Goal: Task Accomplishment & Management: Use online tool/utility

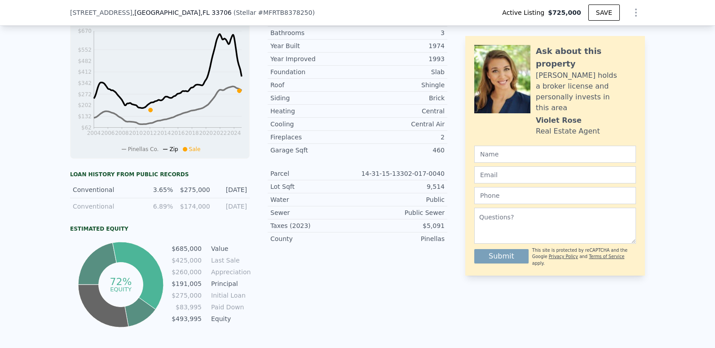
scroll to position [56, 0]
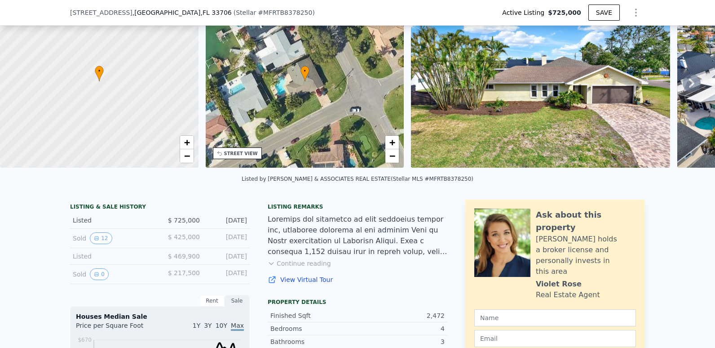
click at [635, 13] on icon "Show Options" at bounding box center [635, 12] width 1 height 7
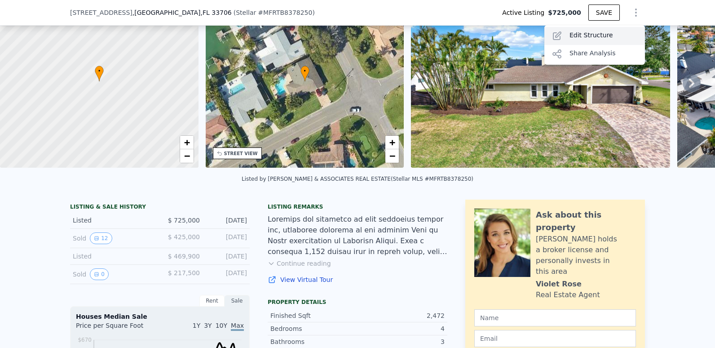
click at [578, 35] on div "Edit Structure" at bounding box center [594, 36] width 101 height 18
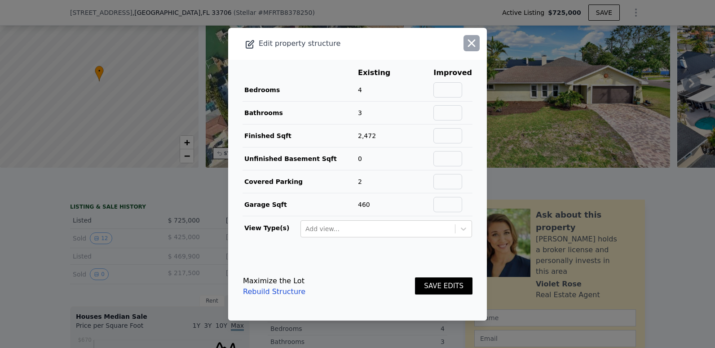
click at [465, 43] on icon "button" at bounding box center [471, 43] width 13 height 13
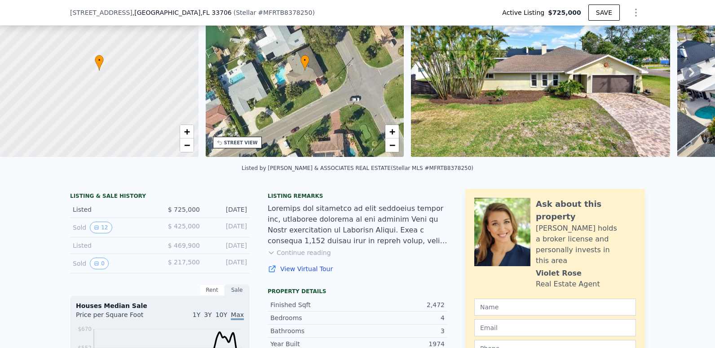
scroll to position [45, 0]
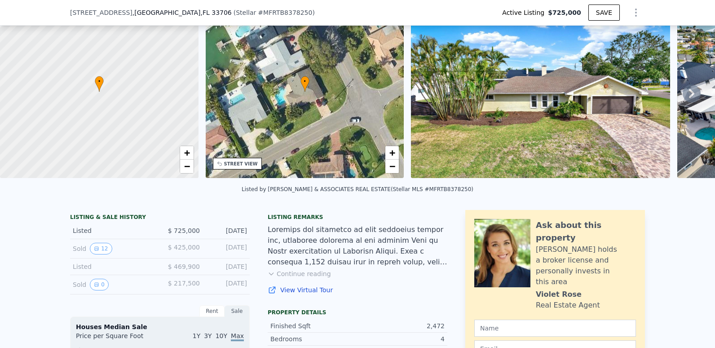
click at [634, 13] on icon "Show Options" at bounding box center [635, 12] width 11 height 11
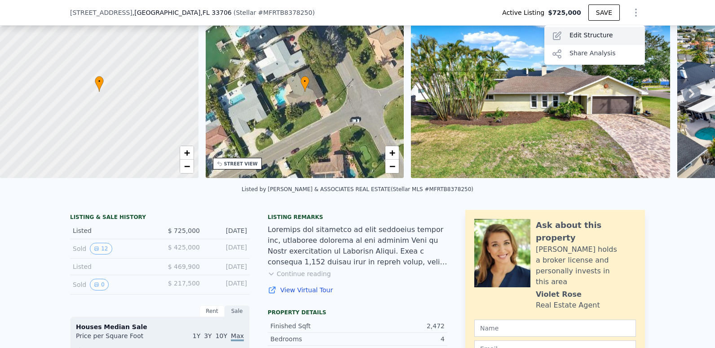
click at [580, 28] on div "Edit Structure" at bounding box center [594, 36] width 101 height 18
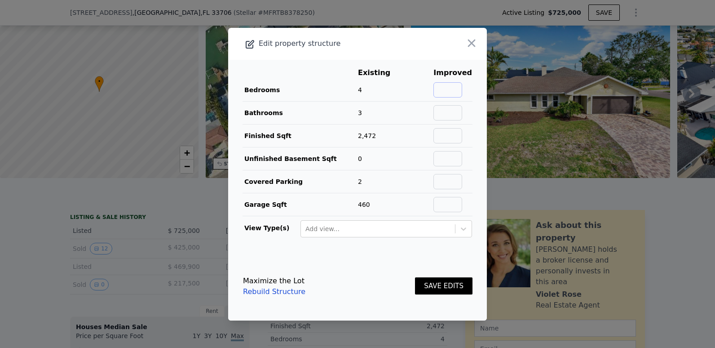
click at [445, 91] on input "text" at bounding box center [447, 89] width 29 height 15
type input "5"
click at [441, 115] on input "text" at bounding box center [447, 112] width 29 height 15
type input "4"
click at [431, 284] on button "SAVE EDITS" at bounding box center [443, 286] width 57 height 18
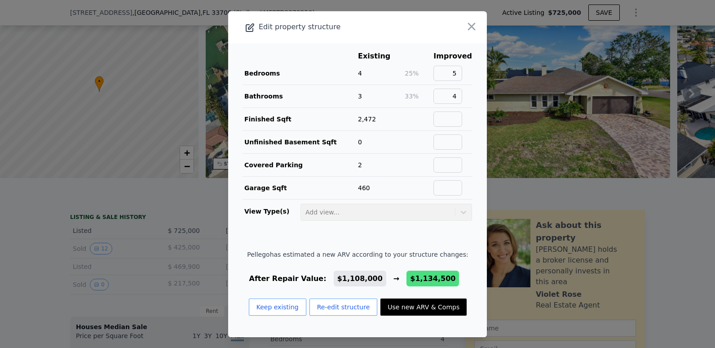
drag, startPoint x: 712, startPoint y: 46, endPoint x: 711, endPoint y: 57, distance: 11.7
click at [711, 57] on div at bounding box center [357, 174] width 715 height 348
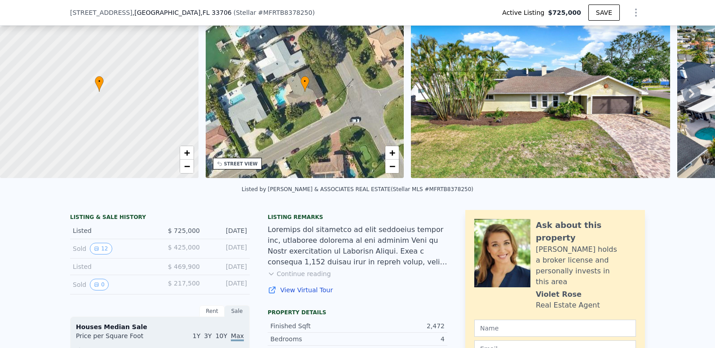
click at [634, 9] on icon "Show Options" at bounding box center [635, 12] width 11 height 11
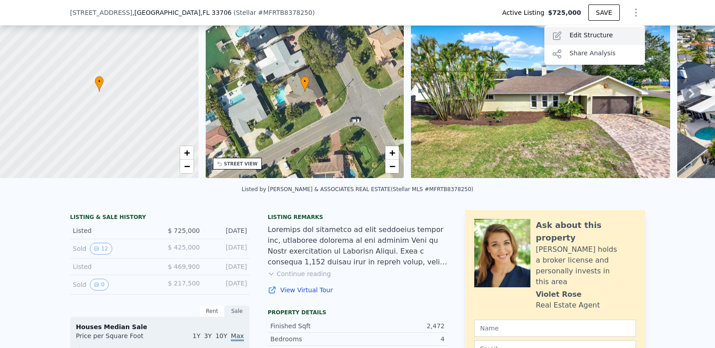
click at [561, 35] on div "Edit Structure" at bounding box center [594, 36] width 101 height 18
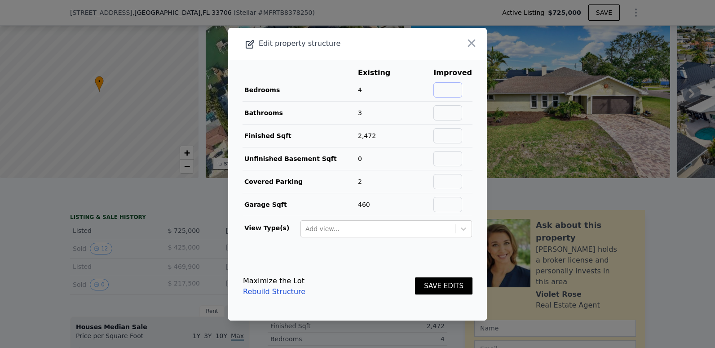
click at [443, 93] on input "text" at bounding box center [447, 89] width 29 height 15
type input "5"
click at [441, 117] on input "text" at bounding box center [447, 112] width 29 height 15
type input "4"
click at [426, 281] on button "SAVE EDITS" at bounding box center [443, 286] width 57 height 18
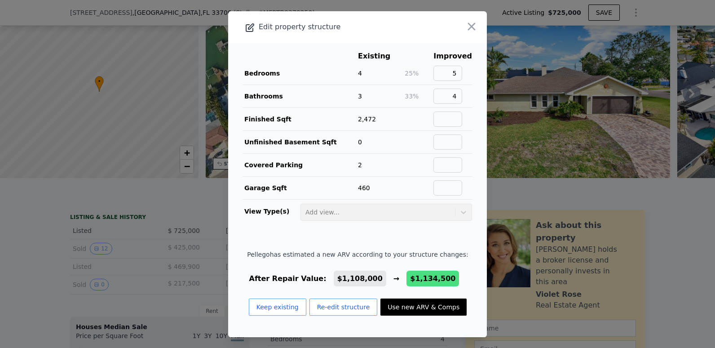
click at [401, 300] on button "Use new ARV & Comps" at bounding box center [423, 306] width 86 height 17
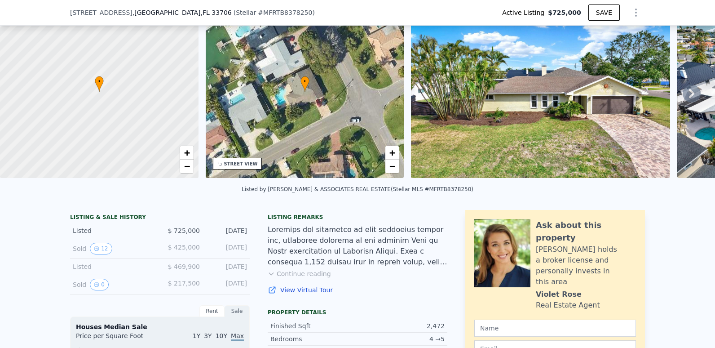
type input "$ 1,134,500"
type input "$ 328,093"
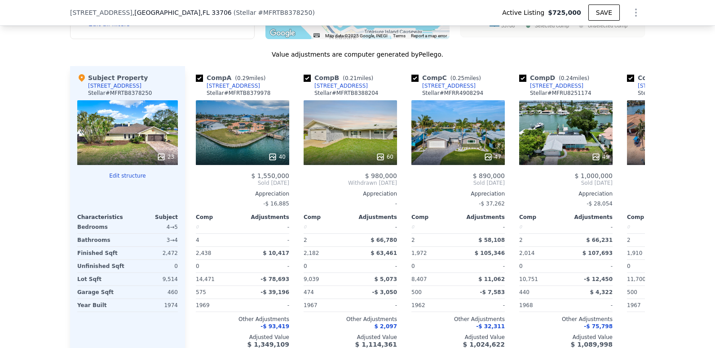
scroll to position [939, 0]
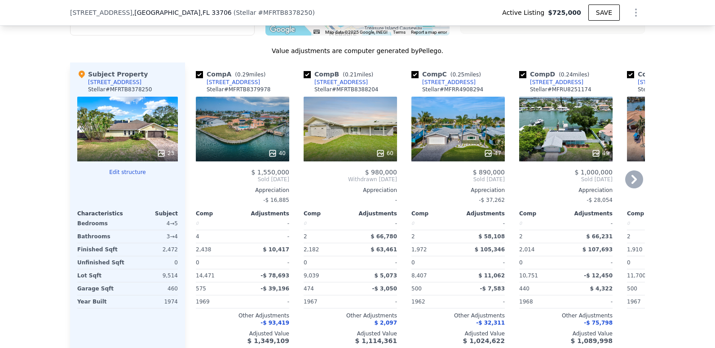
click at [630, 185] on icon at bounding box center [634, 179] width 18 height 18
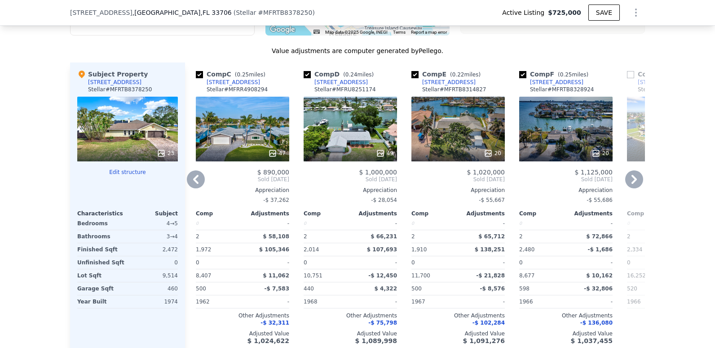
click at [630, 185] on icon at bounding box center [634, 179] width 18 height 18
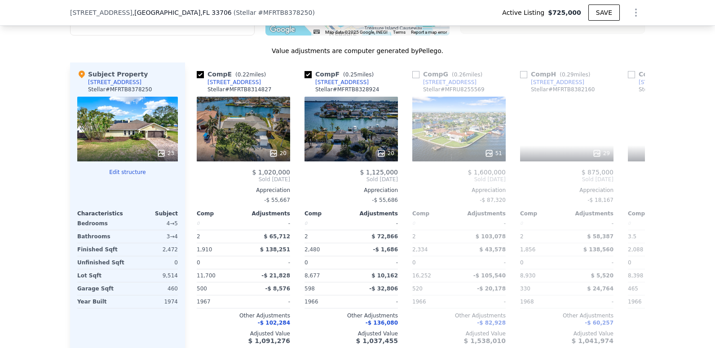
scroll to position [0, 431]
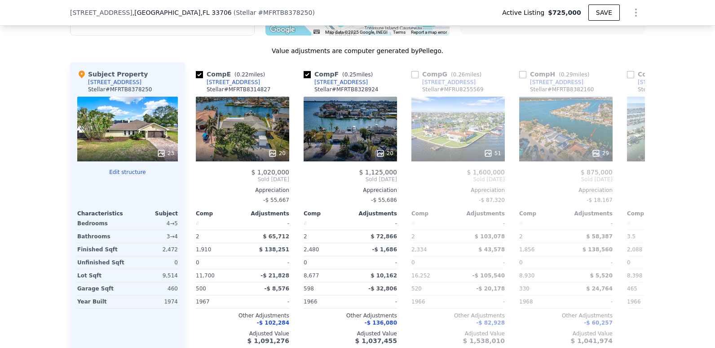
click at [630, 183] on span "Sold [DATE]" at bounding box center [673, 179] width 93 height 7
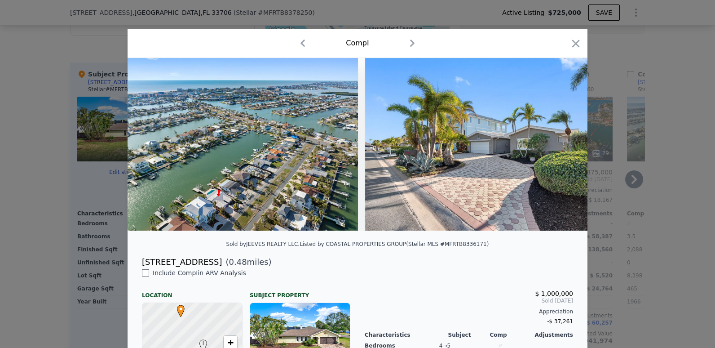
click at [569, 45] on icon "button" at bounding box center [575, 43] width 13 height 13
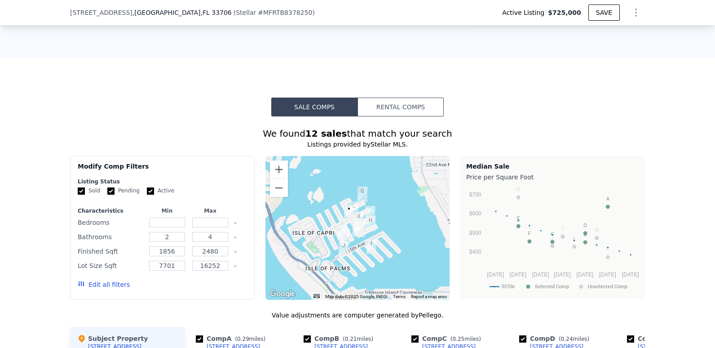
scroll to position [689, 0]
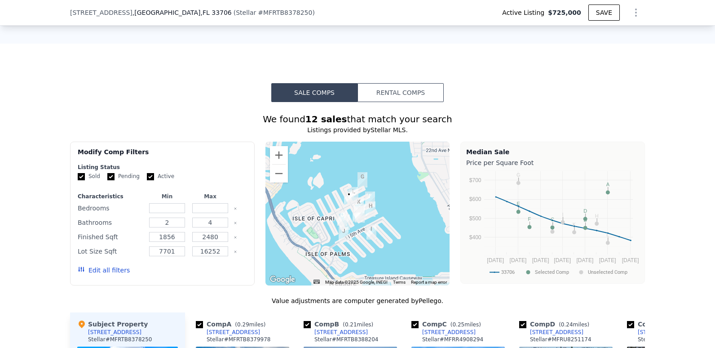
click at [418, 97] on button "Rental Comps" at bounding box center [400, 92] width 86 height 19
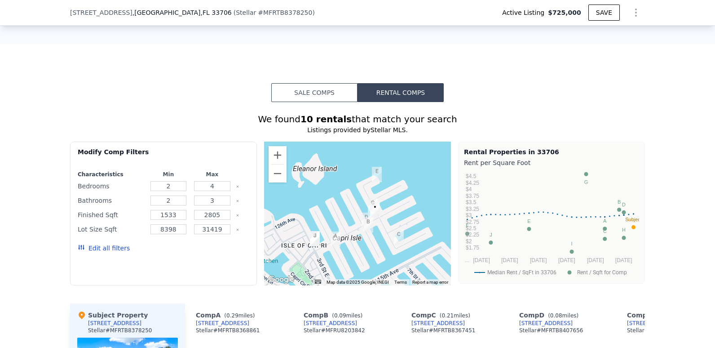
click at [327, 96] on button "Sale Comps" at bounding box center [314, 92] width 86 height 19
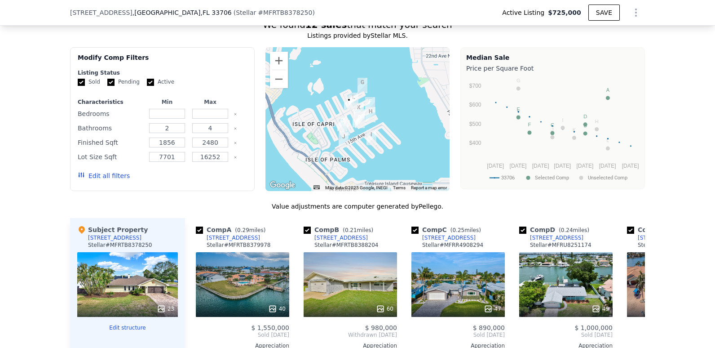
scroll to position [773, 0]
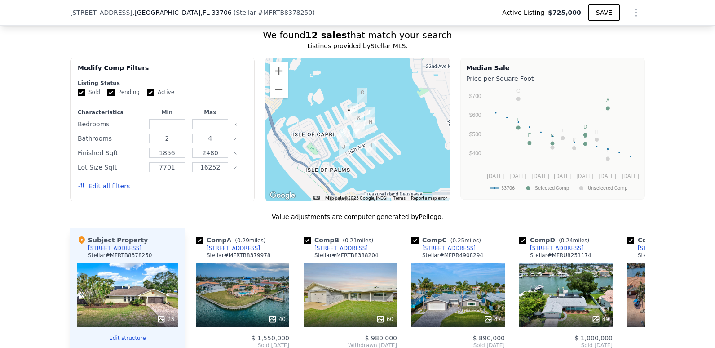
click at [337, 136] on img "11755 5th St E" at bounding box center [342, 133] width 10 height 15
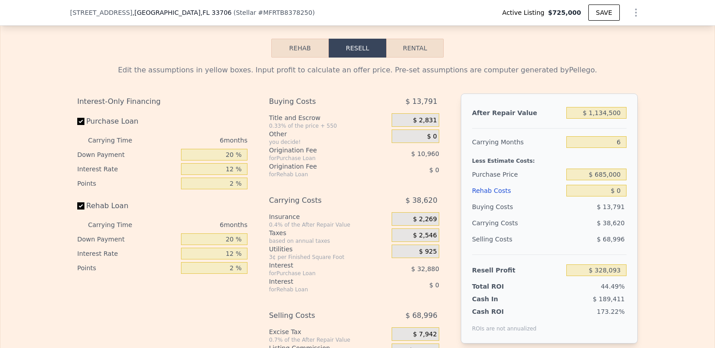
scroll to position [1354, 0]
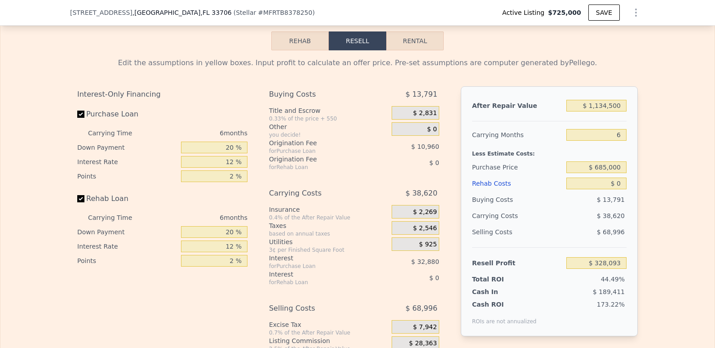
click at [304, 50] on button "Rehab" at bounding box center [299, 40] width 57 height 19
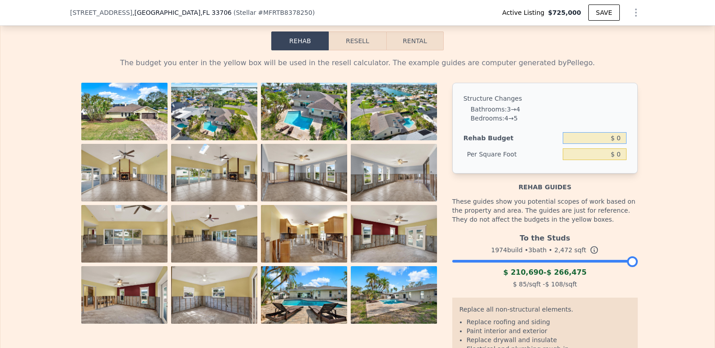
click at [610, 144] on input "$ 0" at bounding box center [595, 138] width 64 height 12
type input "$ 125,000"
click at [651, 151] on div "The budget you enter in the yellow box will be used in the resell calculator. T…" at bounding box center [357, 247] width 714 height 394
type input "$ 50.57"
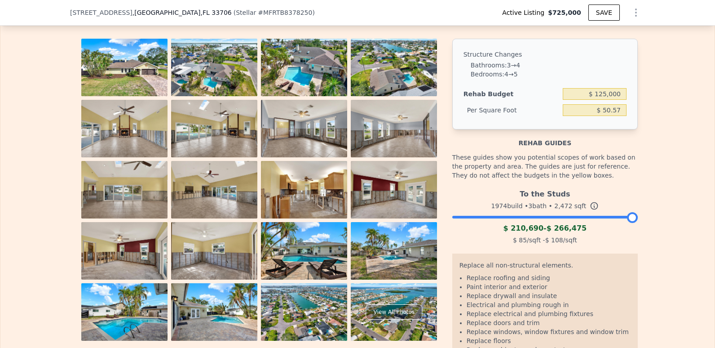
scroll to position [1409, 0]
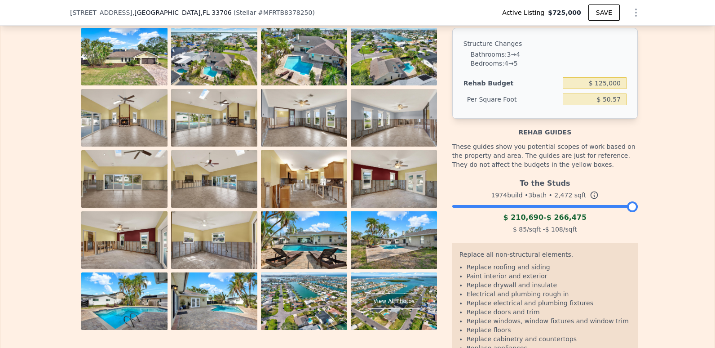
drag, startPoint x: 630, startPoint y: 220, endPoint x: 640, endPoint y: 216, distance: 10.5
click at [640, 216] on div "The budget you enter in the yellow box will be used in the resell calculator. T…" at bounding box center [357, 193] width 575 height 394
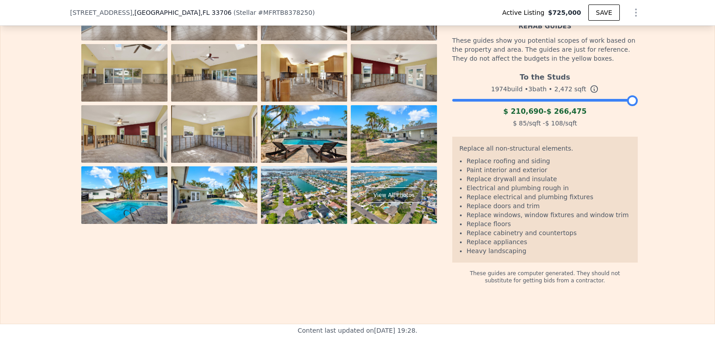
scroll to position [1526, 0]
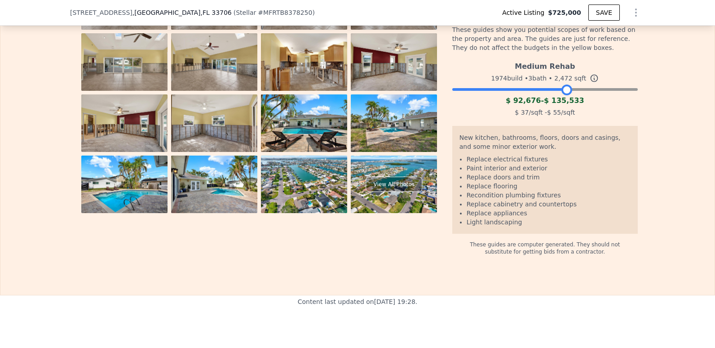
drag, startPoint x: 629, startPoint y: 103, endPoint x: 563, endPoint y: 104, distance: 66.0
click at [563, 95] on div at bounding box center [566, 89] width 11 height 11
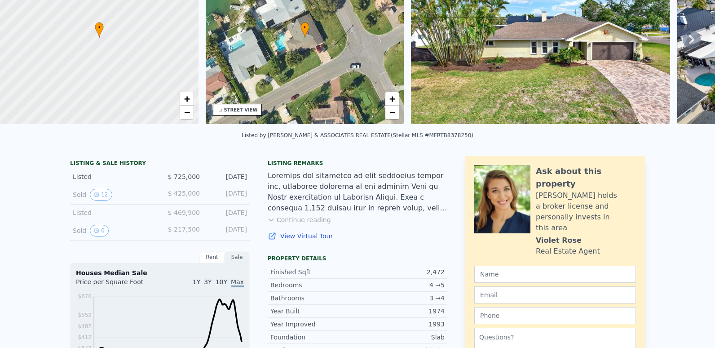
scroll to position [3, 0]
